Goal: Task Accomplishment & Management: Manage account settings

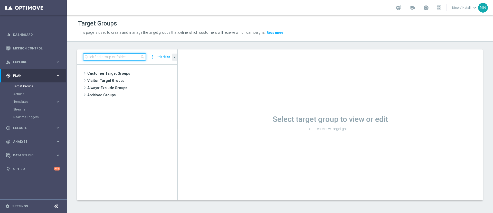
click at [118, 55] on input at bounding box center [114, 56] width 63 height 7
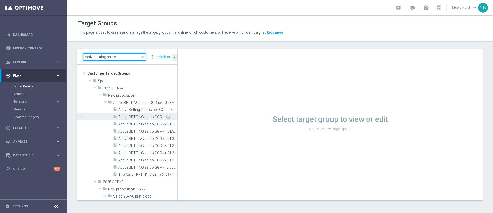
type input "Active betting saldo"
click at [139, 115] on span "Active BETTING saldo GGR <= 0 L3M" at bounding box center [141, 117] width 47 height 4
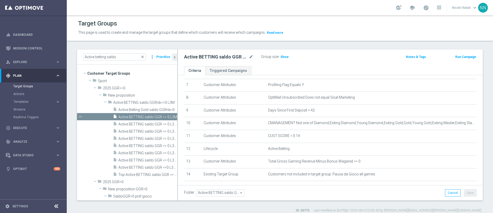
scroll to position [93, 0]
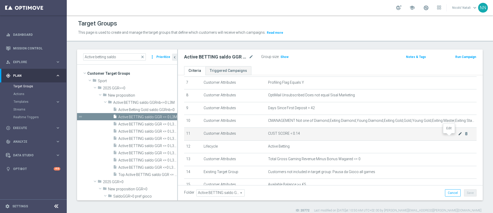
click at [458, 135] on icon "mode_edit" at bounding box center [460, 133] width 4 height 4
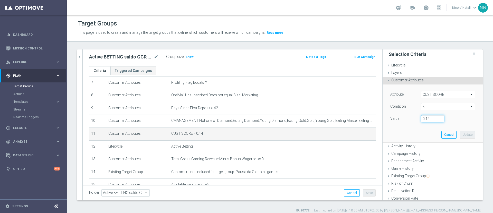
click at [425, 118] on input "0.14" at bounding box center [432, 118] width 23 height 7
type input "0.15"
click at [460, 135] on button "Update" at bounding box center [467, 134] width 15 height 7
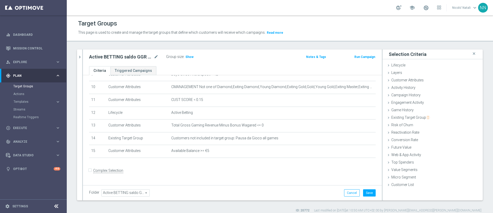
scroll to position [0, 0]
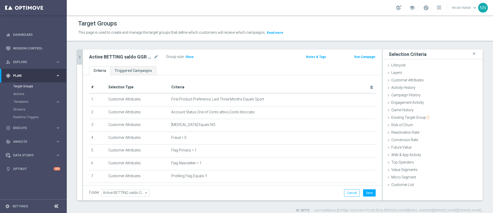
click at [82, 60] on button "chevron_right" at bounding box center [79, 56] width 5 height 15
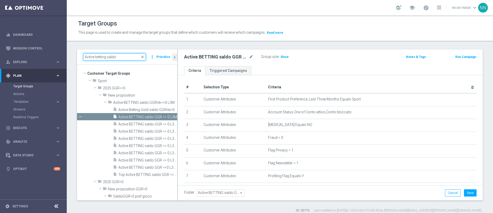
click at [117, 56] on input "Active betting saldo" at bounding box center [114, 56] width 63 height 7
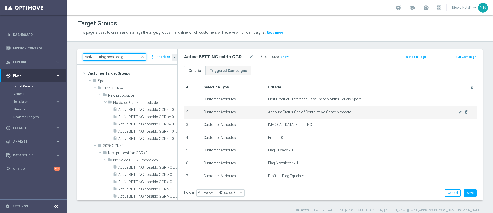
type input "Active betting nosaldo ggr"
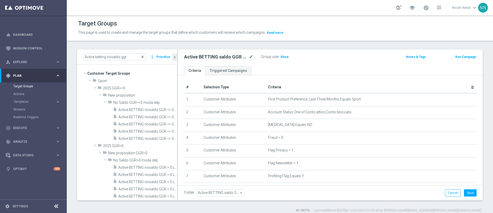
click at [143, 58] on span "close" at bounding box center [143, 57] width 4 height 4
click at [113, 53] on input "Active betting nosaldo ggr" at bounding box center [114, 56] width 63 height 7
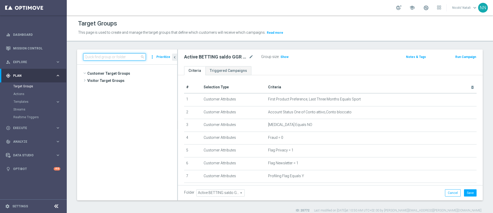
scroll to position [17578, 0]
click at [113, 53] on input at bounding box center [114, 56] width 63 height 7
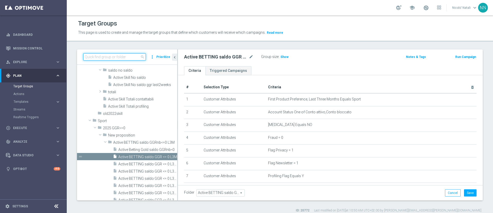
paste input "Active BETTING nosaldo GGR > 0 L3M modeH"
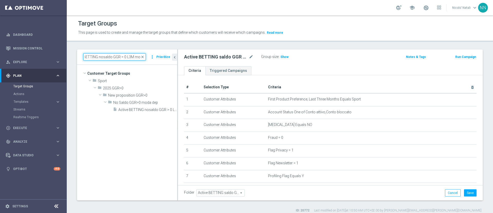
scroll to position [0, 0]
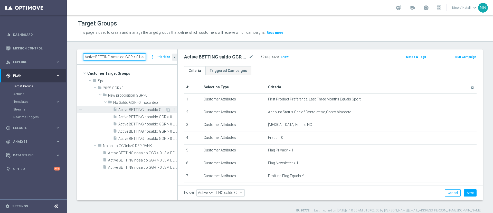
type input "Active BETTING nosaldo GGR > 0 L"
click at [148, 107] on span "Active BETTING nosaldo GGR > 0 L3M" at bounding box center [141, 109] width 47 height 4
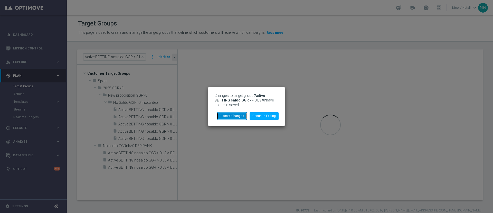
click at [242, 115] on button "Discard Changes" at bounding box center [232, 115] width 30 height 7
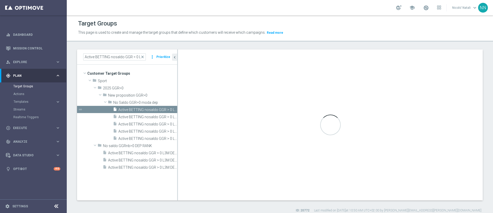
type input "No Saldo GGR>0 moda dep"
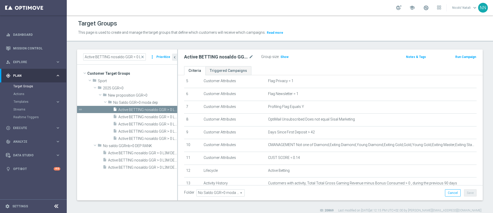
scroll to position [70, 0]
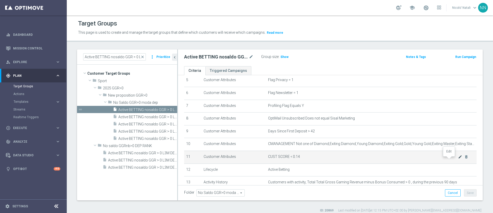
click at [458, 159] on icon "mode_edit" at bounding box center [460, 156] width 4 height 4
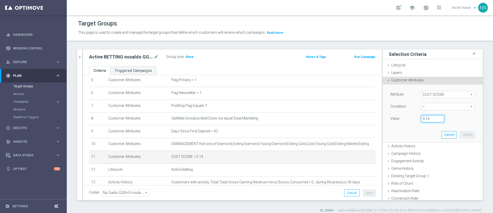
click at [426, 117] on input "0.14" at bounding box center [432, 118] width 23 height 7
type input "0.15"
click at [460, 131] on button "Update" at bounding box center [467, 134] width 15 height 7
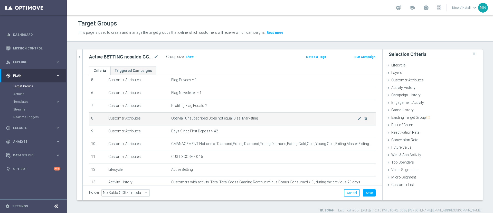
scroll to position [127, 0]
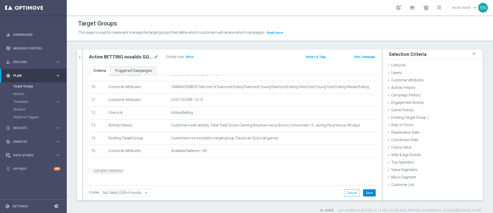
click at [363, 192] on button "Save" at bounding box center [369, 192] width 13 height 7
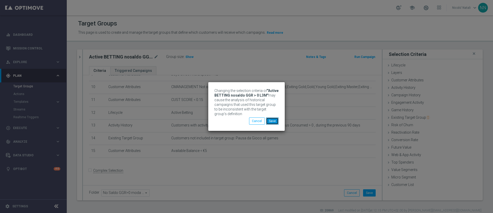
click at [274, 120] on button "Save" at bounding box center [272, 120] width 13 height 7
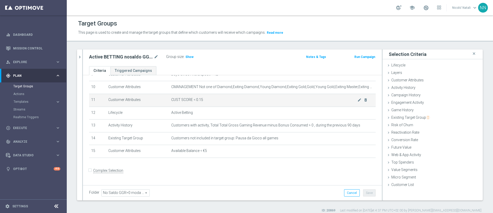
scroll to position [0, 0]
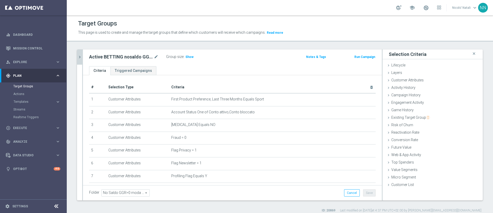
click at [79, 58] on icon "chevron_right" at bounding box center [79, 56] width 5 height 5
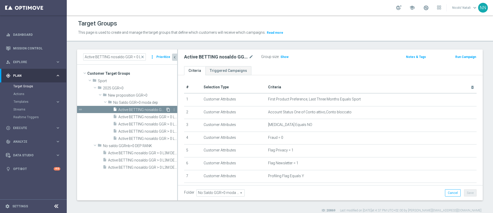
click at [168, 109] on icon "content_copy" at bounding box center [168, 109] width 4 height 4
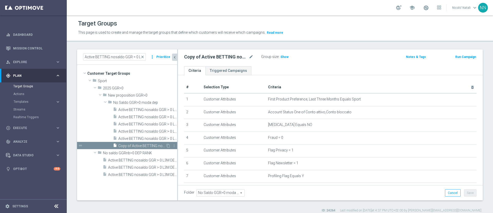
click at [150, 143] on div "insert_drive_file Copy of Active BETTING nosaldo GGR > 0 L3M" at bounding box center [139, 145] width 53 height 7
click at [286, 55] on span "Show" at bounding box center [285, 57] width 8 height 4
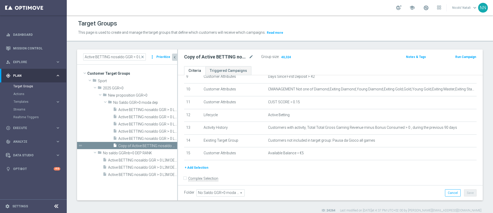
scroll to position [130, 0]
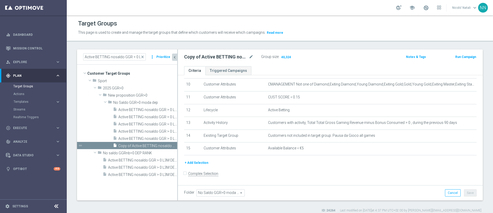
click at [202, 165] on button "+ Add Selection" at bounding box center [196, 163] width 25 height 6
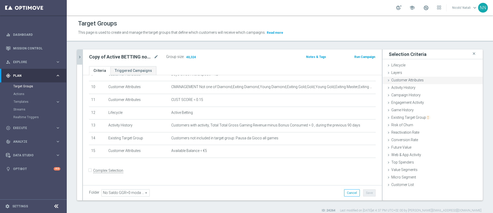
click at [402, 80] on span "Customer Attributes" at bounding box center [408, 80] width 32 height 4
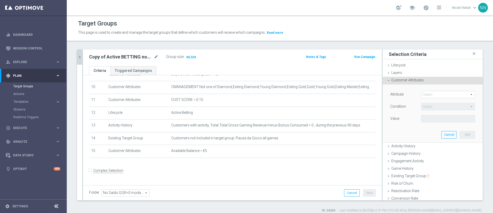
click at [434, 95] on span at bounding box center [448, 94] width 53 height 7
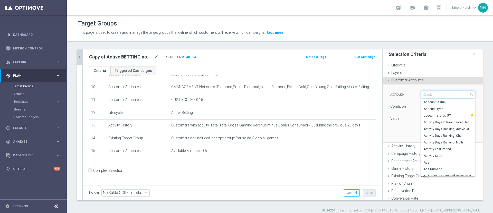
drag, startPoint x: 434, startPoint y: 95, endPoint x: 438, endPoint y: 95, distance: 4.1
click at [438, 95] on input "search" at bounding box center [448, 94] width 54 height 7
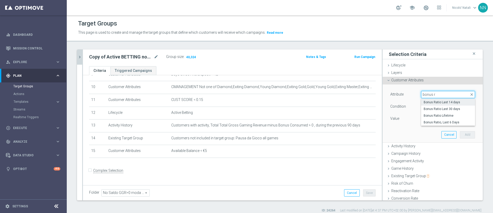
type input "bonus r"
click at [438, 101] on span "Bonus Ratio Last 14 days" at bounding box center [448, 102] width 49 height 4
type input "Bonus Ratio Last 14 days"
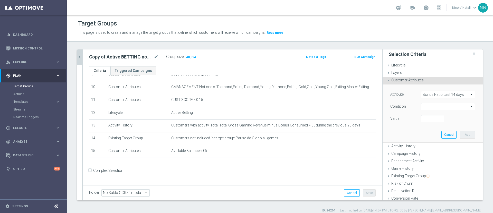
click at [427, 105] on span "=" at bounding box center [448, 106] width 53 height 7
click at [424, 115] on span "<" at bounding box center [448, 114] width 49 height 4
type input "<"
click at [421, 118] on input "number" at bounding box center [432, 118] width 23 height 7
type input "0.2"
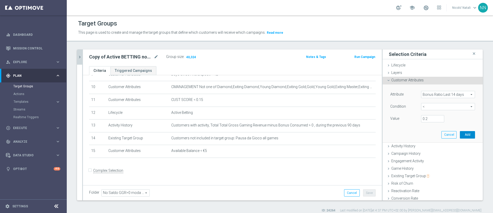
click at [460, 134] on button "Add" at bounding box center [467, 134] width 15 height 7
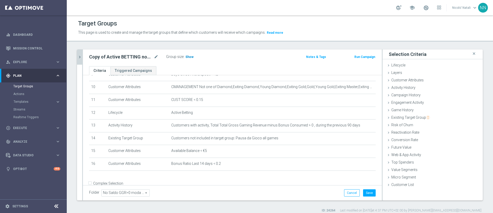
click at [189, 55] on span "Show" at bounding box center [190, 57] width 8 height 4
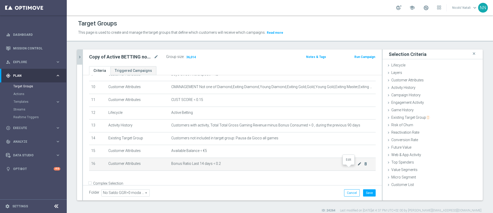
click at [358, 165] on icon "mode_edit" at bounding box center [360, 163] width 4 height 4
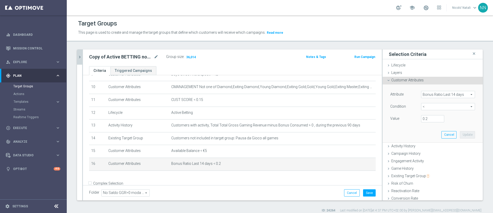
click at [437, 93] on span "Bonus Ratio Last 14 days" at bounding box center [448, 94] width 53 height 7
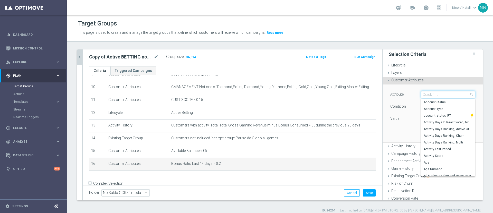
click at [437, 93] on input "search" at bounding box center [448, 94] width 54 height 7
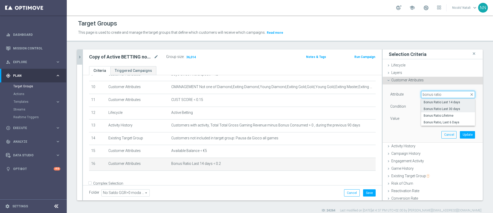
type input "bonus ratio"
click at [443, 107] on span "Bonus Ratio Last 30 days" at bounding box center [448, 109] width 49 height 4
type input "Bonus Ratio Last 30 days"
type input "="
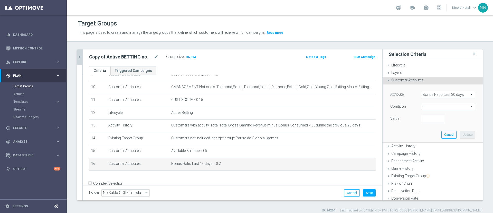
click at [430, 107] on span "=" at bounding box center [448, 106] width 53 height 7
click at [425, 116] on span "<" at bounding box center [448, 114] width 49 height 4
type input "<"
click at [422, 117] on input "number" at bounding box center [432, 118] width 23 height 7
type input "0.2"
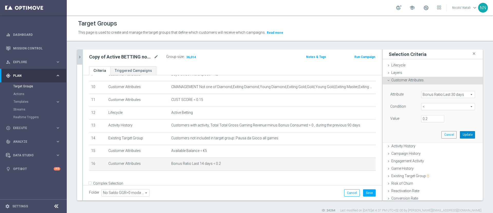
click at [460, 134] on button "Update" at bounding box center [467, 134] width 15 height 7
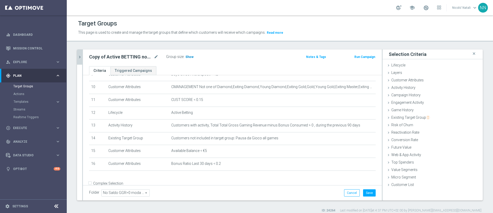
click at [192, 59] on h3 "Show" at bounding box center [189, 57] width 9 height 6
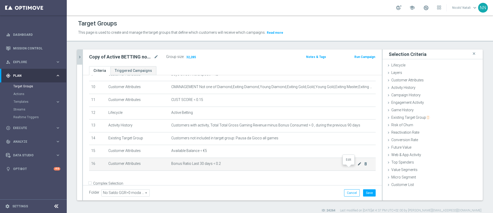
click at [358, 165] on icon "mode_edit" at bounding box center [360, 163] width 4 height 4
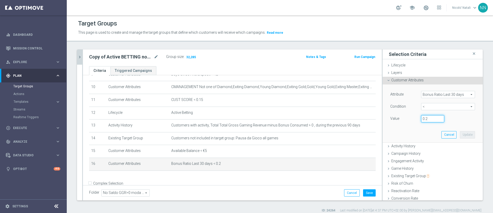
click at [426, 120] on input "0.2" at bounding box center [432, 118] width 23 height 7
type input "0.3"
click at [460, 135] on button "Update" at bounding box center [467, 134] width 15 height 7
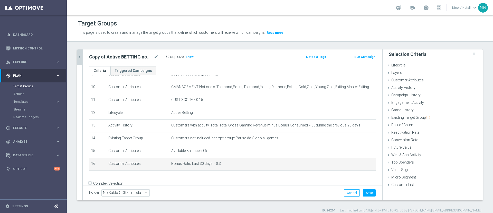
click at [192, 60] on div "Copy of Active BETTING nosaldo GGR > 0 L3M mode_edit Group size : Show Notes & …" at bounding box center [232, 57] width 299 height 17
click at [189, 58] on span "Show" at bounding box center [190, 57] width 8 height 4
click at [81, 58] on icon "chevron_right" at bounding box center [79, 56] width 5 height 5
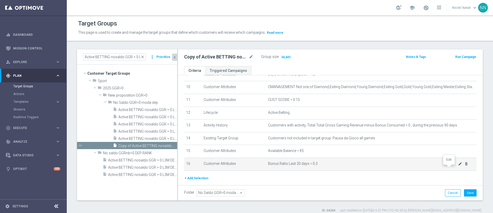
click at [458, 165] on icon "mode_edit" at bounding box center [460, 163] width 4 height 4
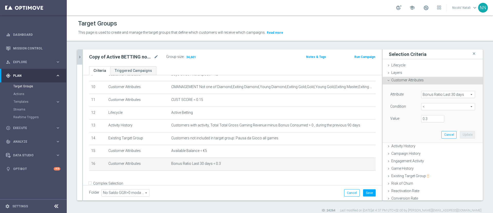
click at [427, 105] on span "<" at bounding box center [448, 106] width 53 height 7
click at [424, 146] on span ">=" at bounding box center [448, 147] width 49 height 4
type input ">="
click at [421, 117] on input "number" at bounding box center [432, 118] width 23 height 7
type input "0.2"
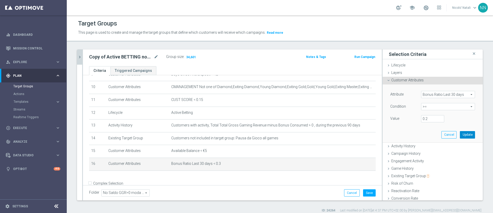
click at [460, 136] on button "Update" at bounding box center [467, 134] width 15 height 7
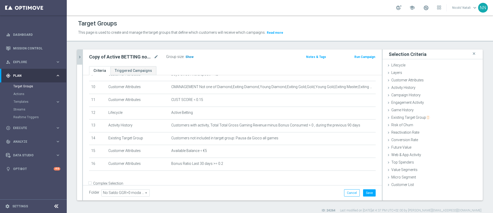
click at [190, 56] on span "Show" at bounding box center [190, 57] width 8 height 4
click at [80, 58] on icon "chevron_right" at bounding box center [79, 56] width 5 height 5
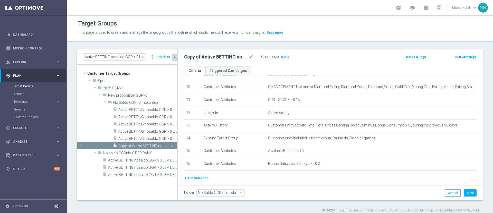
scroll to position [4, 0]
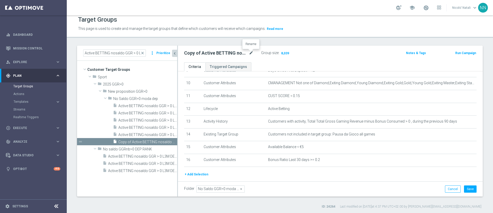
click at [253, 54] on icon "mode_edit" at bounding box center [251, 53] width 5 height 6
click at [192, 53] on input "Copy of Active BETTING nosaldo GGR > 0 L3M" at bounding box center [218, 53] width 69 height 7
click at [250, 52] on input "Active BETTING nosaldo GGR > 0 L3M" at bounding box center [218, 53] width 69 height 7
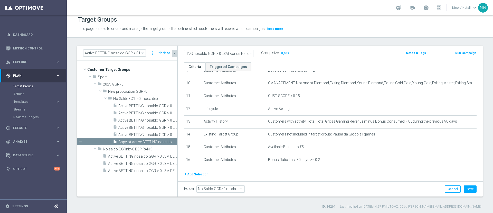
scroll to position [0, 20]
type input "Active BETTING nosaldo GGR > 0 L3M Bonus Ratio>0,2"
click at [465, 188] on button "Save" at bounding box center [470, 188] width 13 height 7
click at [252, 52] on icon "mode_edit" at bounding box center [251, 53] width 5 height 6
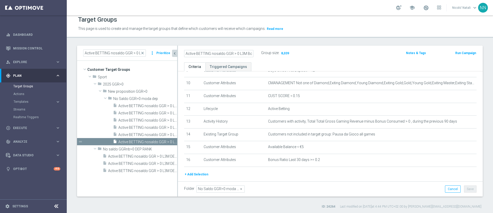
scroll to position [0, 20]
click at [115, 53] on input "Active BETTING nosaldo GGR > 0 L" at bounding box center [114, 52] width 63 height 7
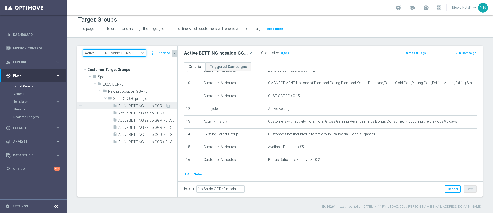
type input "Active BETTING saldo GGR > 0 L"
click at [154, 103] on div "insert_drive_file Active BETTING saldo GGR > 0 L3M" at bounding box center [139, 105] width 53 height 7
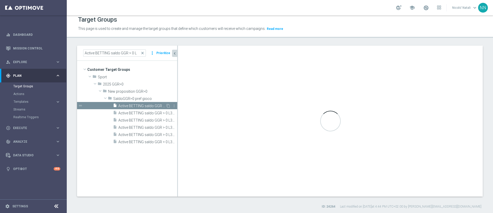
type input "SaldoGGR>0 pref gioco"
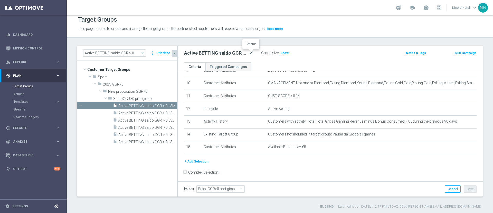
click at [251, 52] on icon "mode_edit" at bounding box center [251, 53] width 5 height 6
click at [303, 54] on div "Group size : Show" at bounding box center [286, 52] width 51 height 6
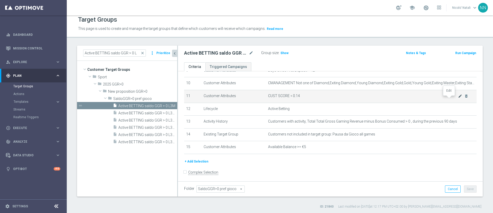
click at [458, 98] on icon "mode_edit" at bounding box center [460, 96] width 4 height 4
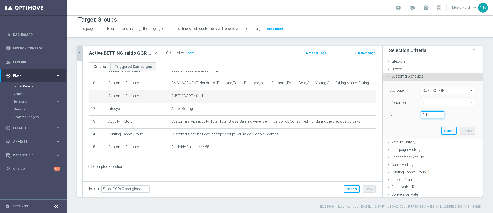
click at [424, 114] on input "0.14" at bounding box center [432, 114] width 23 height 7
type input "1"
click at [431, 113] on input "1" at bounding box center [432, 114] width 23 height 7
type input "0.15"
click at [460, 129] on button "Update" at bounding box center [467, 130] width 15 height 7
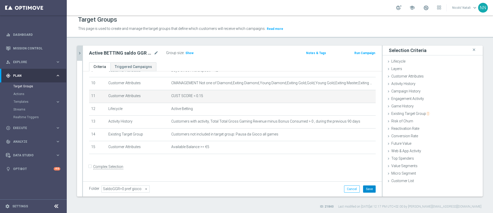
click at [366, 190] on button "Save" at bounding box center [369, 188] width 13 height 7
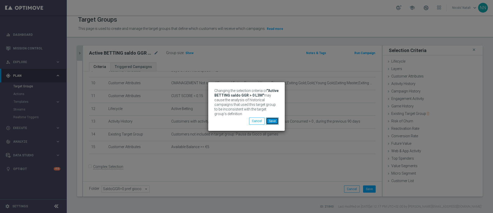
click at [275, 122] on button "Save" at bounding box center [272, 120] width 13 height 7
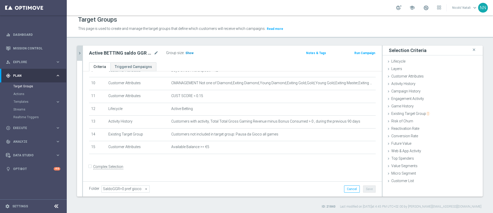
click at [189, 56] on h3 "Show" at bounding box center [189, 53] width 9 height 6
click at [83, 51] on div "Active BETTING saldo GGR > 0 L3M mode_edit Group size : 23,833 Notes & Tags Run…" at bounding box center [232, 53] width 299 height 17
click at [80, 53] on icon "chevron_right" at bounding box center [79, 53] width 5 height 5
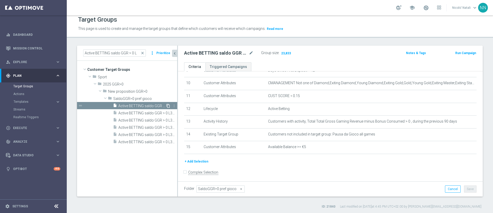
click at [169, 106] on icon "content_copy" at bounding box center [168, 106] width 4 height 4
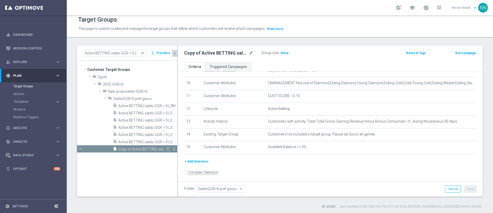
click at [173, 148] on icon "more_vert" at bounding box center [174, 149] width 4 height 4
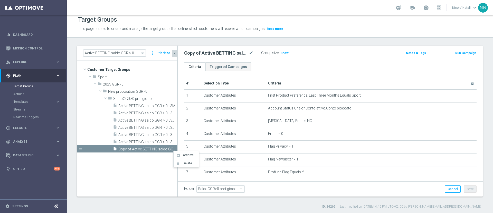
scroll to position [132, 0]
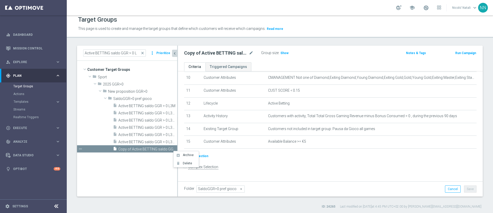
click at [204, 158] on button "+ Add Selection" at bounding box center [196, 156] width 25 height 6
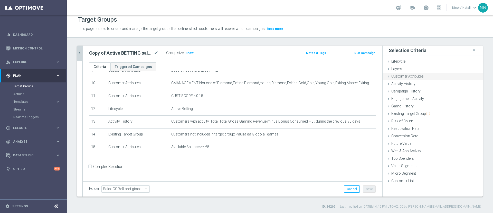
click at [412, 75] on span "Customer Attributes" at bounding box center [408, 76] width 32 height 4
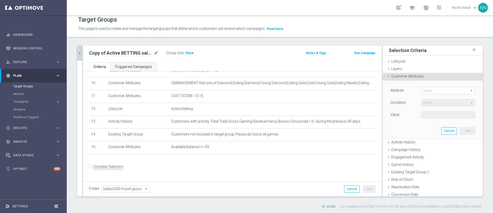
click at [423, 87] on div "Select arrow_drop_down search" at bounding box center [448, 90] width 54 height 7
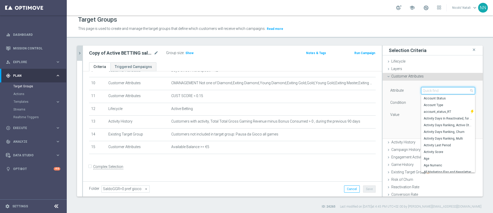
click at [424, 92] on input "search" at bounding box center [448, 90] width 54 height 7
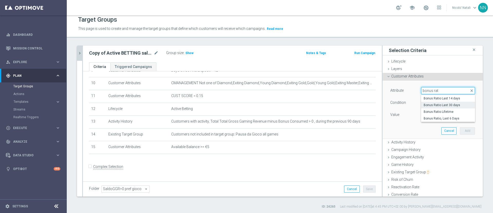
type input "bonus rat"
click at [431, 104] on span "Bonus Ratio Last 30 days" at bounding box center [448, 105] width 49 height 4
type input "Bonus Ratio Last 30 days"
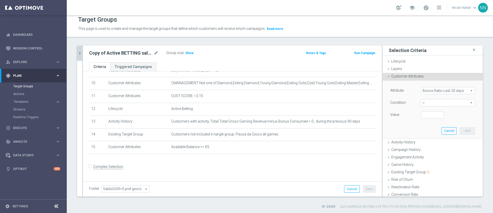
click at [429, 101] on span "=" at bounding box center [448, 102] width 53 height 7
click at [424, 109] on span "<" at bounding box center [448, 110] width 49 height 4
type input "<"
click at [421, 116] on input "number" at bounding box center [432, 114] width 23 height 7
type input "0.2"
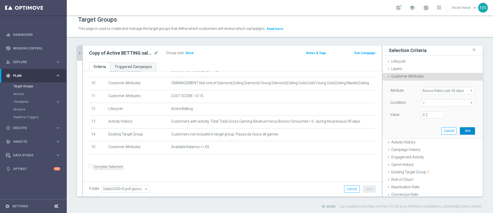
click at [460, 129] on button "Add" at bounding box center [467, 130] width 15 height 7
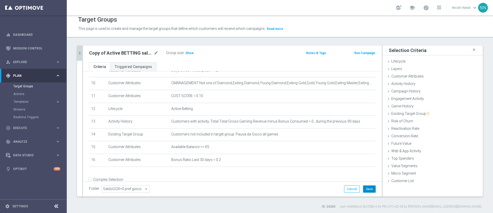
click at [368, 188] on button "Save" at bounding box center [369, 188] width 13 height 7
click at [189, 53] on span "Show" at bounding box center [190, 53] width 8 height 4
click at [155, 53] on icon "mode_edit" at bounding box center [156, 53] width 5 height 6
click at [218, 67] on ul "Criteria Triggered Campaigns" at bounding box center [232, 66] width 299 height 9
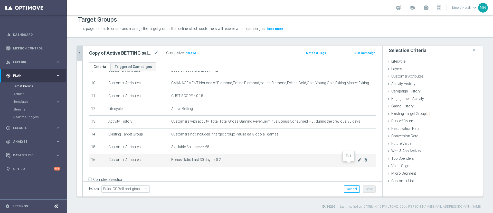
click at [358, 162] on icon "mode_edit" at bounding box center [360, 160] width 4 height 4
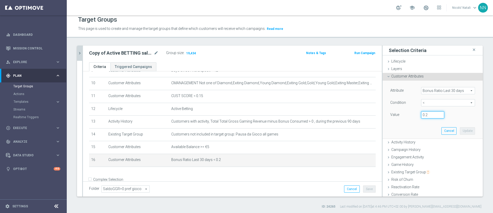
click at [421, 116] on input "0.2" at bounding box center [432, 114] width 23 height 7
type input "0.25"
click at [460, 131] on button "Update" at bounding box center [467, 130] width 15 height 7
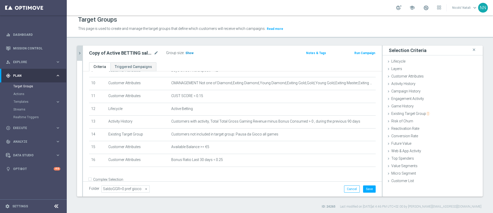
click at [186, 51] on span "Show" at bounding box center [190, 53] width 8 height 4
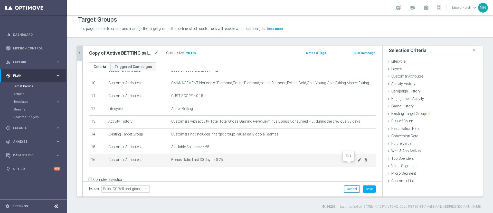
click at [358, 162] on icon "mode_edit" at bounding box center [360, 160] width 4 height 4
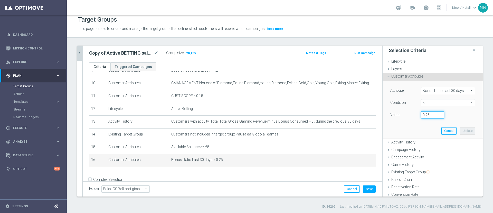
click at [424, 115] on input "0.25" at bounding box center [432, 114] width 23 height 7
click at [421, 114] on input "0.25" at bounding box center [432, 114] width 23 height 7
type input "0.15"
click at [460, 130] on button "Update" at bounding box center [467, 130] width 15 height 7
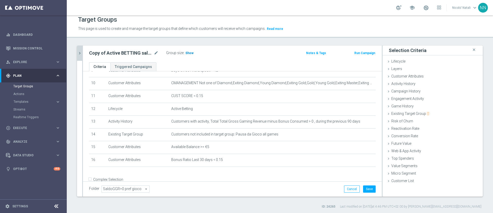
click at [190, 53] on span "Show" at bounding box center [190, 53] width 8 height 4
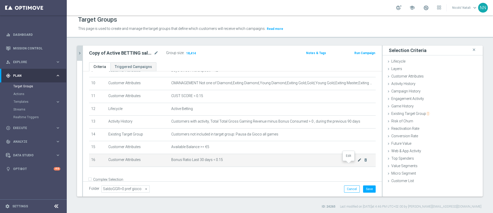
click at [358, 162] on icon "mode_edit" at bounding box center [360, 160] width 4 height 4
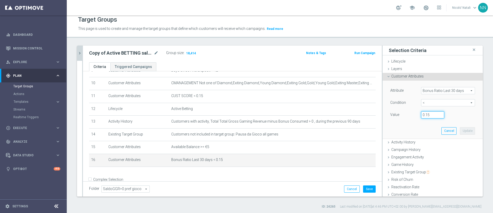
click at [426, 114] on input "0.15" at bounding box center [432, 114] width 23 height 7
type input "0.10"
click at [460, 131] on button "Update" at bounding box center [467, 130] width 15 height 7
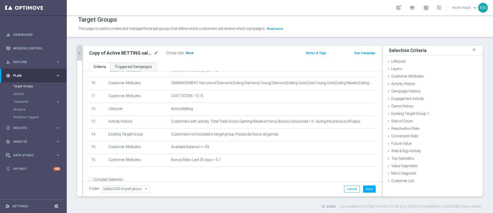
click at [191, 53] on span "Show" at bounding box center [190, 53] width 8 height 4
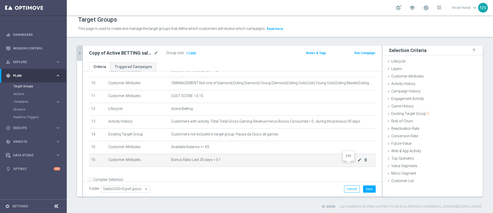
click at [358, 162] on icon "mode_edit" at bounding box center [360, 160] width 4 height 4
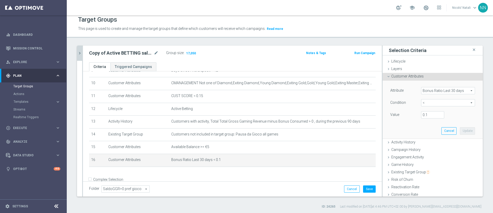
click at [426, 104] on span "<" at bounding box center [448, 102] width 53 height 7
click at [424, 142] on span ">=" at bounding box center [448, 144] width 49 height 4
type input ">="
click at [425, 116] on input "number" at bounding box center [432, 114] width 23 height 7
type input "0.2"
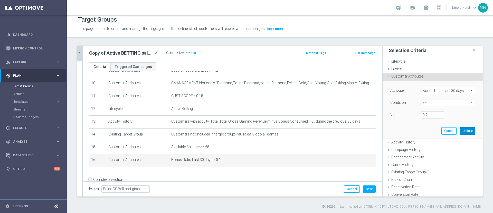
click at [460, 128] on button "Update" at bounding box center [467, 130] width 15 height 7
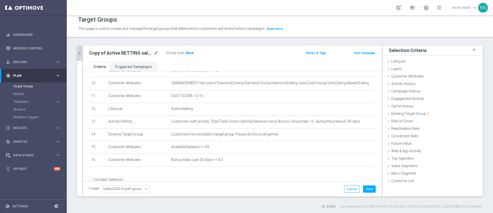
click at [190, 52] on span "Show" at bounding box center [190, 53] width 8 height 4
click at [155, 52] on icon "mode_edit" at bounding box center [156, 53] width 5 height 6
click at [101, 53] on input "Copy of Active BETTING saldo GGR > 0 L3M" at bounding box center [123, 53] width 69 height 7
drag, startPoint x: 101, startPoint y: 53, endPoint x: 86, endPoint y: 52, distance: 15.4
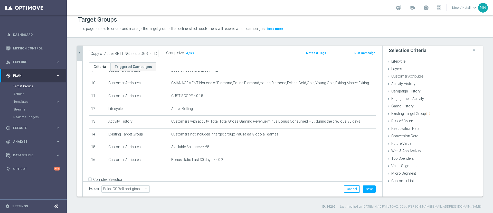
click at [86, 52] on div "Copy of Active BETTING saldo GGR > 0 L3M" at bounding box center [123, 53] width 77 height 7
click at [150, 52] on input "Active BETTING saldo GGR > 0 L3M" at bounding box center [123, 53] width 69 height 7
type input "Active BETTING saldo GGR > 0 L3M Bonus Ratio>0,2"
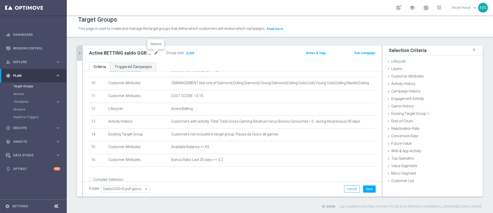
click at [156, 52] on icon "mode_edit" at bounding box center [156, 53] width 5 height 6
click at [367, 185] on button "Save" at bounding box center [369, 188] width 13 height 7
click at [81, 55] on icon "chevron_right" at bounding box center [79, 53] width 5 height 5
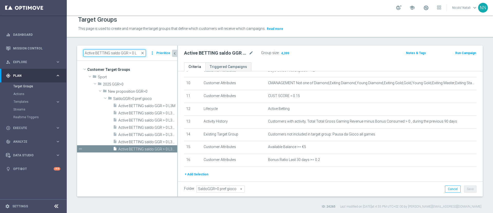
click at [126, 52] on input "Active BETTING saldo GGR > 0 L" at bounding box center [114, 52] width 63 height 7
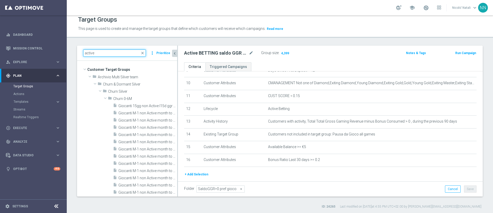
type input "active"
click at [126, 52] on input "active" at bounding box center [114, 52] width 63 height 7
paste input "Active BETTING Master low TOTALI GGRnb>0"
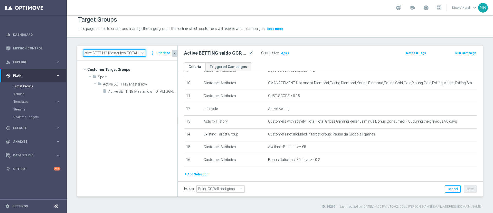
scroll to position [0, 5]
type input "Active BETTING Master low TOTALI gg"
click at [146, 89] on span "Active BETTING Master low TOTALI GGRnb>0" at bounding box center [137, 91] width 58 height 4
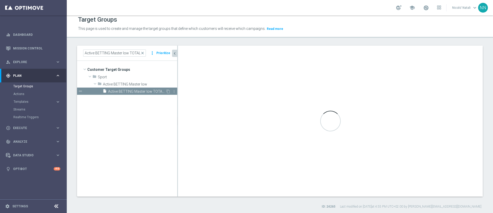
type input "Active BETTING Master low"
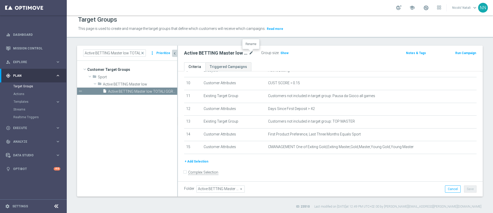
click at [251, 53] on icon "mode_edit" at bounding box center [251, 53] width 5 height 6
click at [302, 52] on div "Group size : Show" at bounding box center [286, 52] width 51 height 6
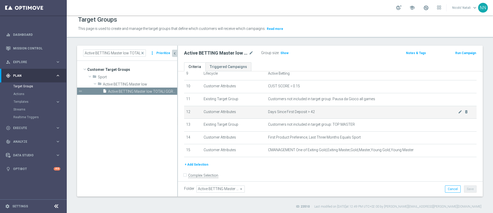
scroll to position [124, 0]
click at [202, 166] on button "+ Add Selection" at bounding box center [196, 164] width 25 height 6
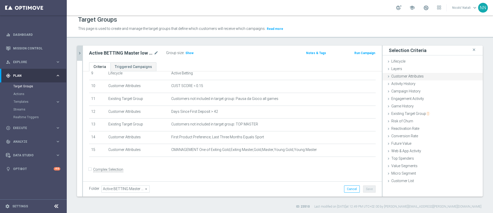
click at [427, 74] on div "Customer Attributes done selection updated" at bounding box center [433, 77] width 100 height 8
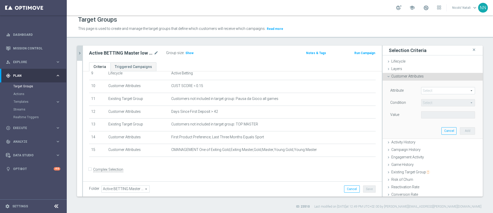
click at [429, 89] on span at bounding box center [448, 90] width 53 height 7
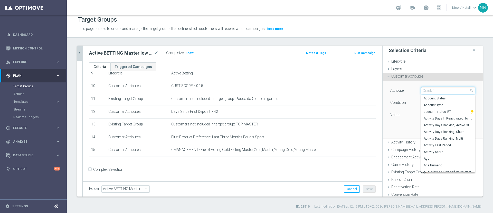
click at [429, 89] on input "search" at bounding box center [448, 90] width 54 height 7
click at [193, 55] on div "Group size : Show" at bounding box center [191, 52] width 51 height 6
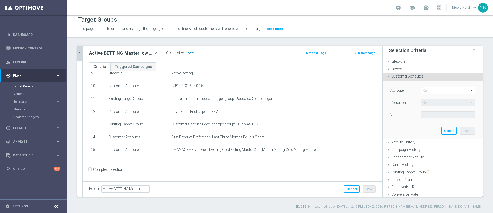
click at [190, 54] on span "Show" at bounding box center [190, 53] width 8 height 4
click at [429, 91] on span at bounding box center [448, 90] width 53 height 7
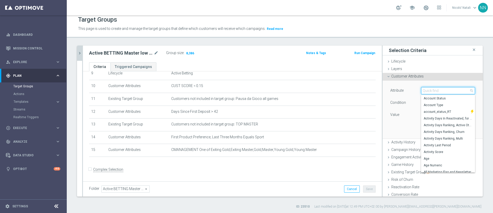
click at [429, 91] on input "search" at bounding box center [448, 90] width 54 height 7
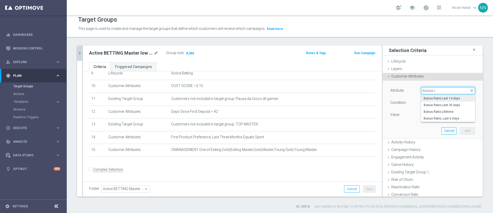
type input "bonus r"
drag, startPoint x: 431, startPoint y: 97, endPoint x: 434, endPoint y: 105, distance: 8.8
click at [434, 105] on div "Bonus Ratio Last 14 days Bonus Ratio Last 30 days Bonus Ratio Lifetime Bonus Ra…" at bounding box center [448, 108] width 54 height 27
click at [434, 105] on span "Bonus Ratio Last 30 days" at bounding box center [448, 105] width 49 height 4
type input "Bonus Ratio Last 30 days"
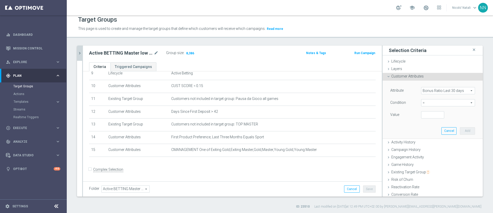
click at [428, 104] on span "=" at bounding box center [448, 102] width 53 height 7
click at [424, 142] on span ">=" at bounding box center [448, 144] width 49 height 4
type input ">="
click at [421, 114] on input "number" at bounding box center [432, 114] width 23 height 7
type input "0.2"
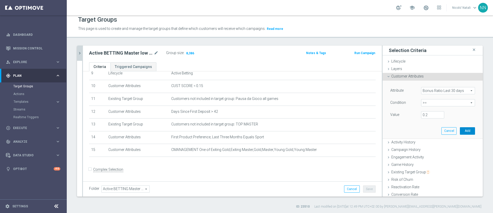
click at [460, 130] on button "Add" at bounding box center [467, 130] width 15 height 7
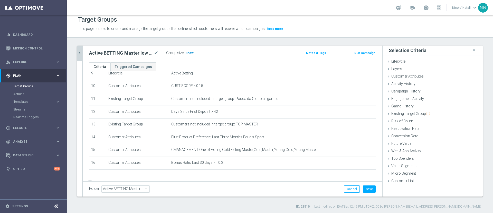
click at [191, 53] on span "Show" at bounding box center [190, 53] width 8 height 4
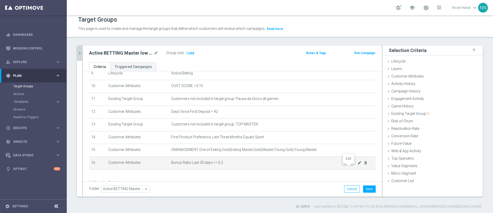
click at [358, 164] on icon "mode_edit" at bounding box center [360, 162] width 4 height 4
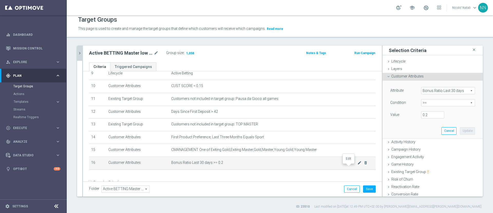
click at [358, 164] on icon "mode_edit" at bounding box center [360, 162] width 4 height 4
click at [426, 103] on span ">=" at bounding box center [448, 102] width 53 height 7
click at [424, 110] on span "<" at bounding box center [448, 110] width 49 height 4
type input "<"
click at [422, 117] on input "number" at bounding box center [432, 114] width 23 height 7
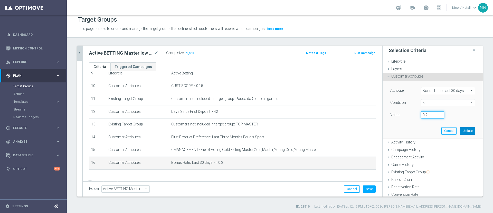
type input "0.2"
click at [460, 128] on button "Update" at bounding box center [467, 130] width 15 height 7
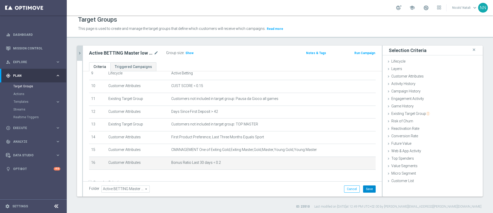
click at [364, 185] on button "Save" at bounding box center [369, 188] width 13 height 7
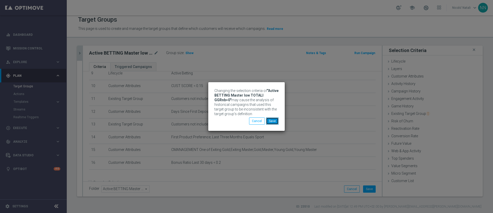
click at [275, 118] on button "Save" at bounding box center [272, 120] width 13 height 7
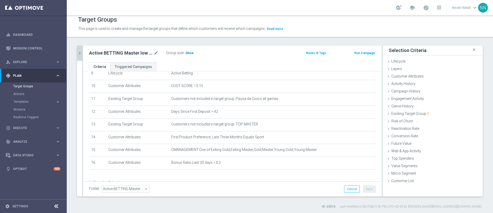
click at [191, 53] on span "Show" at bounding box center [190, 53] width 8 height 4
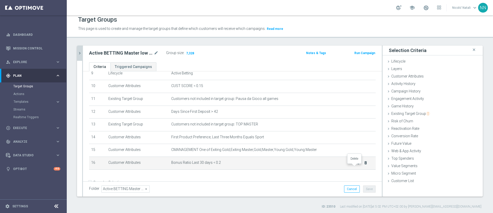
click at [364, 164] on icon "delete_forever" at bounding box center [366, 162] width 4 height 4
